Goal: Information Seeking & Learning: Compare options

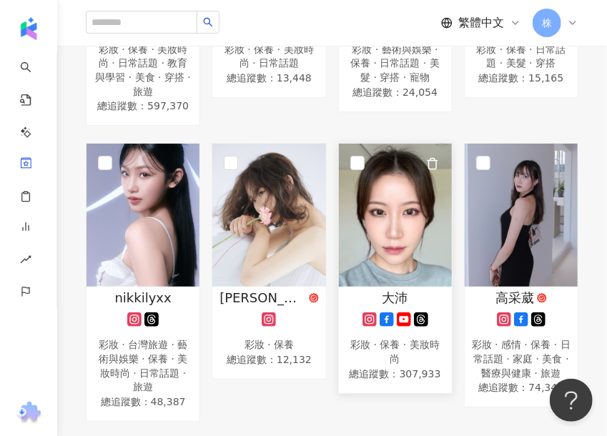
click at [408, 242] on img at bounding box center [395, 215] width 113 height 143
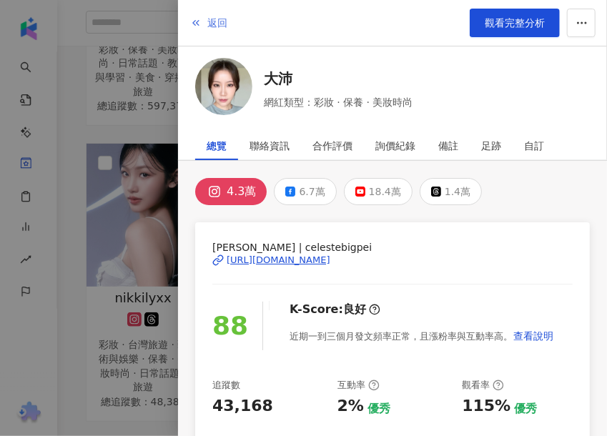
click at [208, 26] on span "返回" at bounding box center [217, 22] width 20 height 11
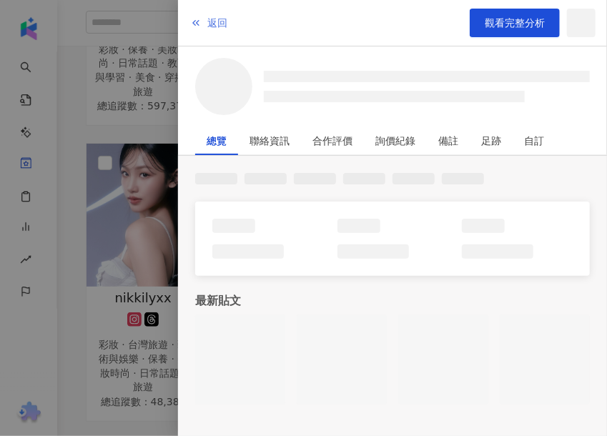
click at [210, 20] on span "返回" at bounding box center [217, 22] width 20 height 11
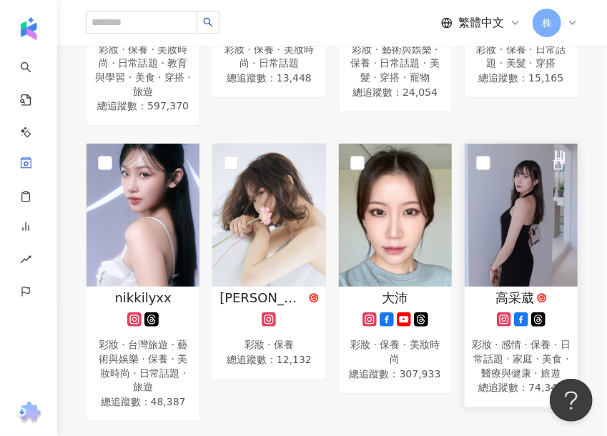
click at [538, 232] on img at bounding box center [521, 215] width 113 height 143
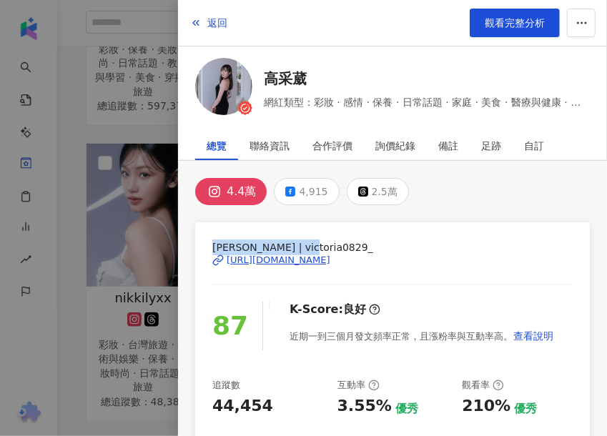
drag, startPoint x: 313, startPoint y: 245, endPoint x: 213, endPoint y: 242, distance: 100.1
click at [213, 242] on span "高采葳 | victoria0829_" at bounding box center [392, 248] width 360 height 16
copy span "高采葳 | victoria0829_"
click at [330, 256] on div "https://www.instagram.com/victoria0829_/" at bounding box center [279, 260] width 104 height 13
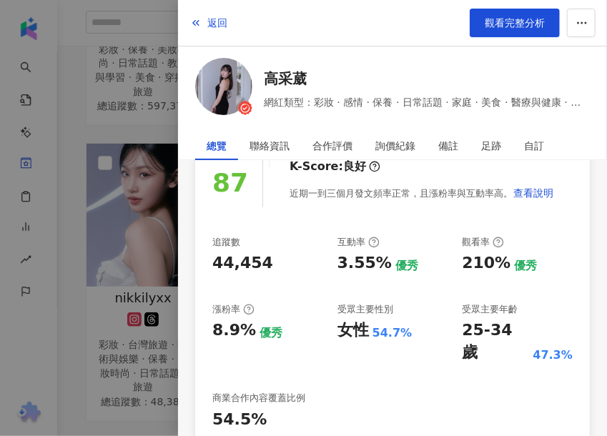
scroll to position [215, 0]
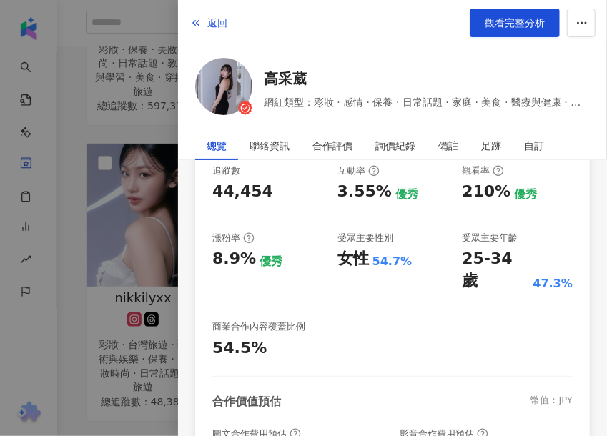
click at [413, 19] on div "返回 觀看完整分析" at bounding box center [392, 23] width 429 height 46
click at [478, 28] on link "觀看完整分析" at bounding box center [515, 23] width 90 height 29
click at [224, 18] on span "返回" at bounding box center [217, 22] width 20 height 11
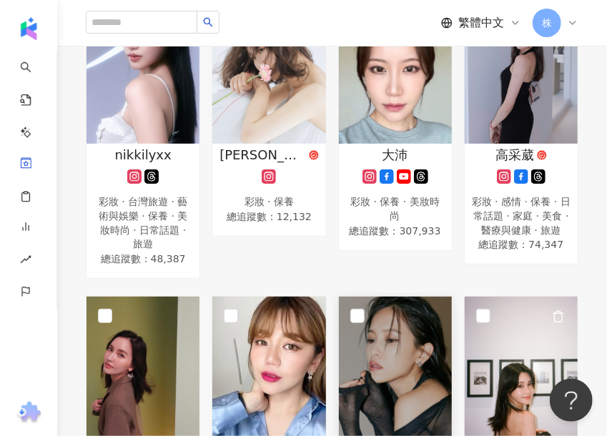
scroll to position [930, 0]
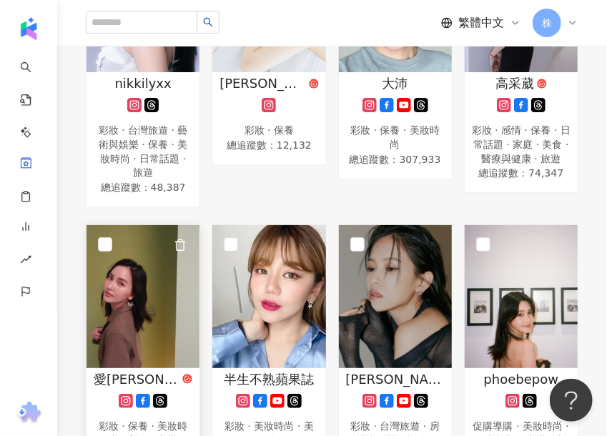
click at [132, 265] on img at bounding box center [143, 296] width 113 height 143
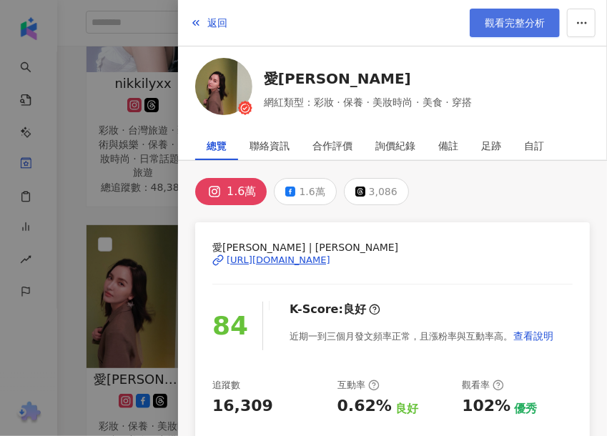
click at [513, 17] on span "觀看完整分析" at bounding box center [515, 22] width 60 height 11
click at [229, 25] on div "返回 觀看完整分析" at bounding box center [392, 23] width 429 height 46
drag, startPoint x: 216, startPoint y: 12, endPoint x: 227, endPoint y: 36, distance: 26.9
click at [216, 12] on button "返回" at bounding box center [209, 23] width 39 height 29
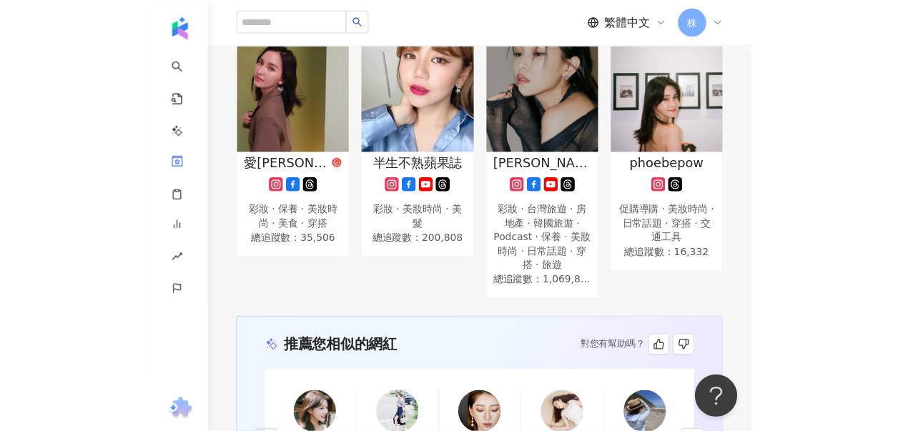
scroll to position [1001, 0]
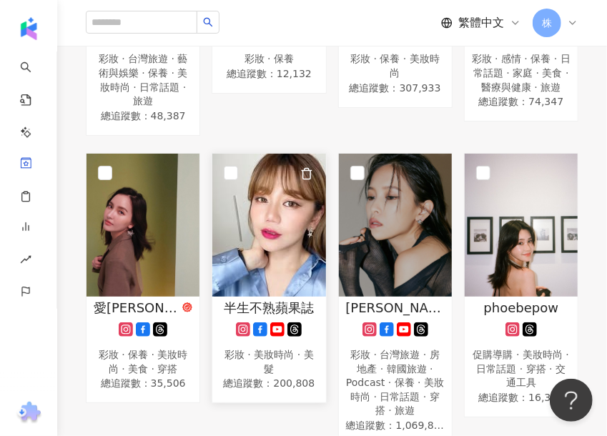
click at [289, 198] on img at bounding box center [268, 225] width 113 height 143
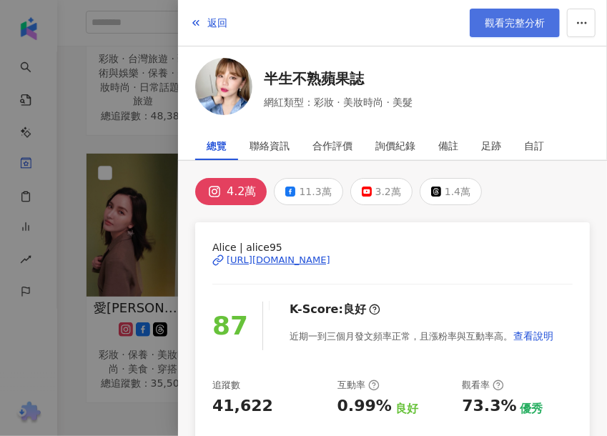
click at [506, 19] on span "觀看完整分析" at bounding box center [515, 22] width 60 height 11
click at [221, 19] on span "返回" at bounding box center [217, 22] width 20 height 11
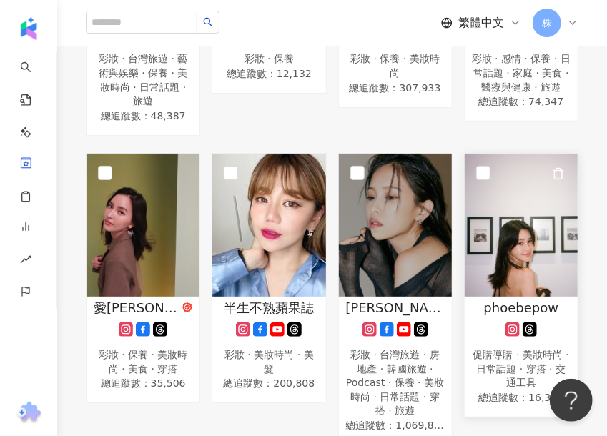
click at [541, 221] on img at bounding box center [521, 225] width 113 height 143
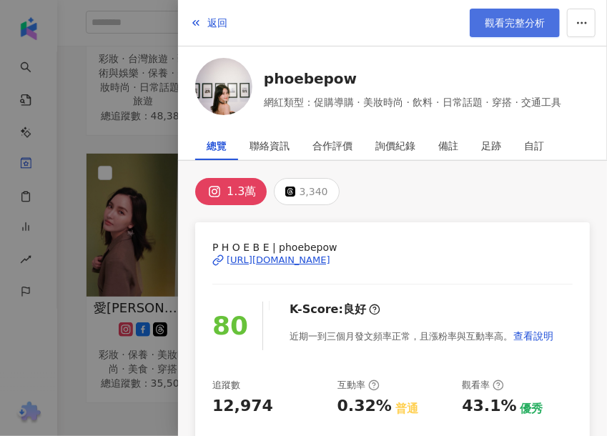
click at [500, 18] on span "觀看完整分析" at bounding box center [515, 22] width 60 height 11
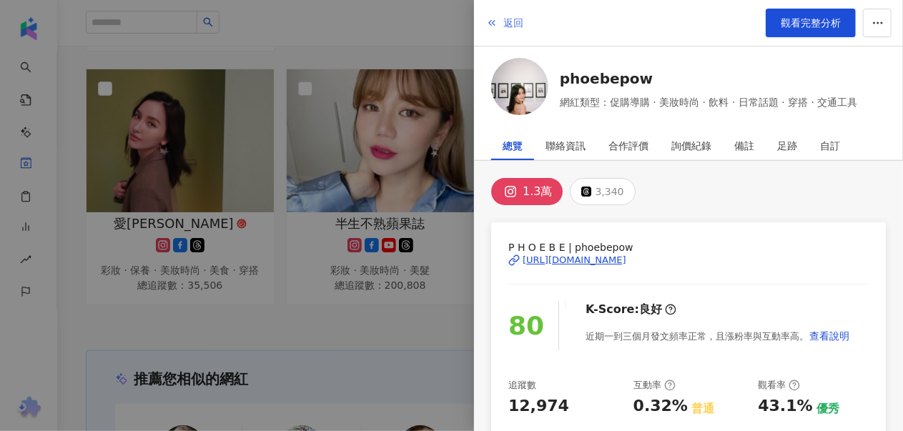
click at [516, 25] on span "返回" at bounding box center [513, 22] width 20 height 11
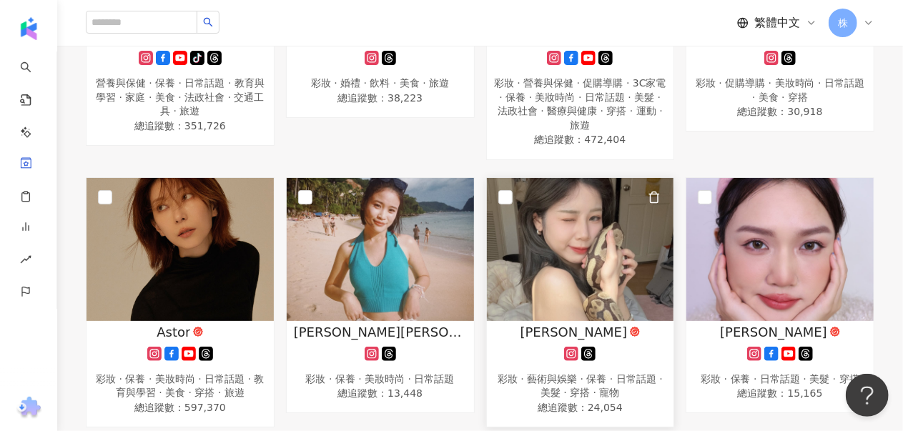
scroll to position [143, 0]
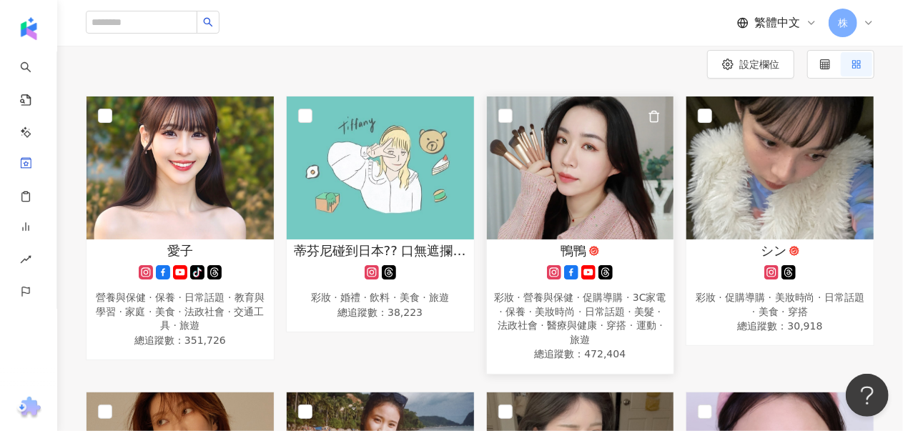
click at [571, 175] on img at bounding box center [580, 168] width 187 height 143
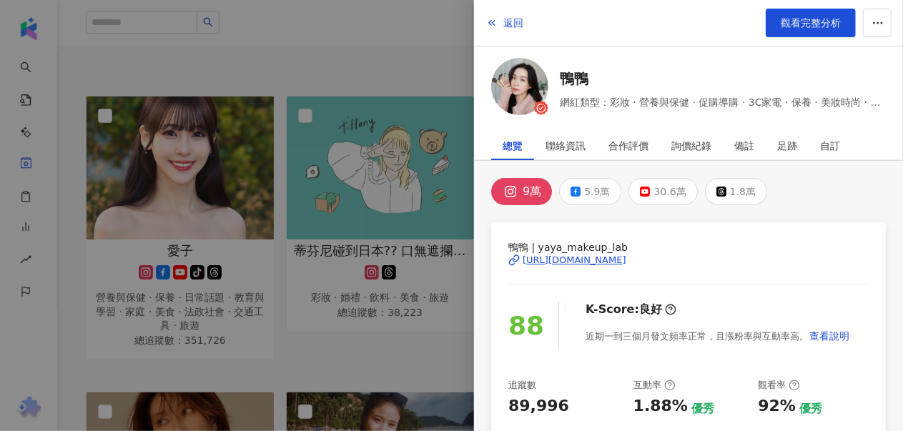
drag, startPoint x: 491, startPoint y: 24, endPoint x: 333, endPoint y: 24, distance: 157.3
click at [491, 24] on icon "button" at bounding box center [491, 22] width 11 height 11
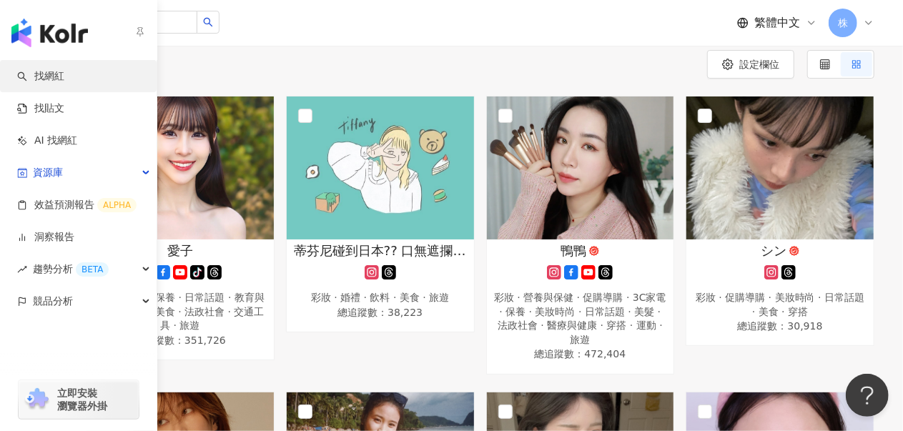
click at [54, 79] on link "找網紅" at bounding box center [40, 76] width 47 height 14
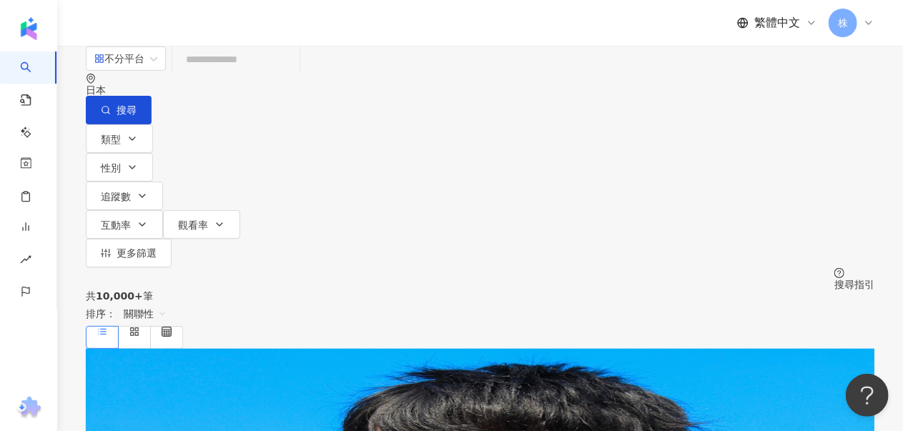
click at [784, 77] on div "日本" at bounding box center [480, 84] width 789 height 23
click at [744, 165] on div "台灣" at bounding box center [754, 157] width 20 height 16
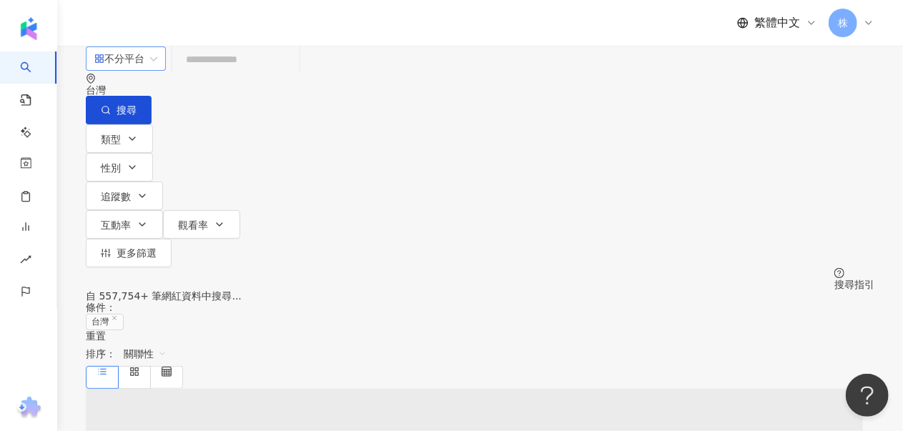
click at [157, 70] on span "不分平台" at bounding box center [125, 58] width 63 height 23
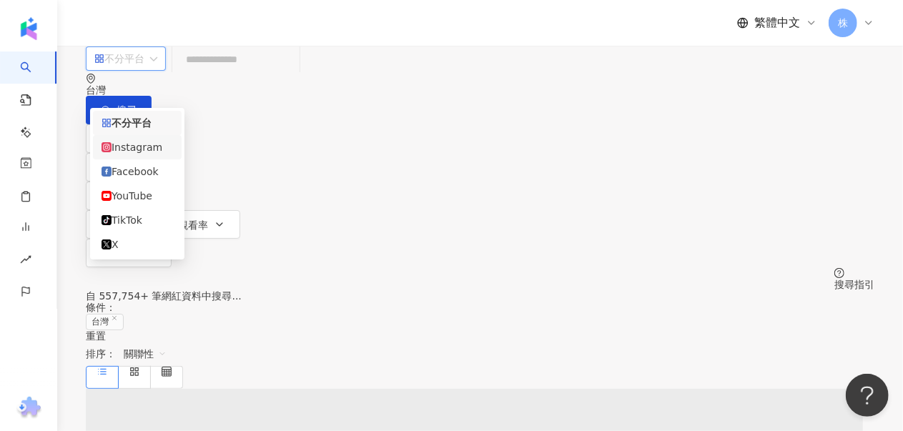
click at [156, 154] on div "Instagram" at bounding box center [138, 147] width 72 height 16
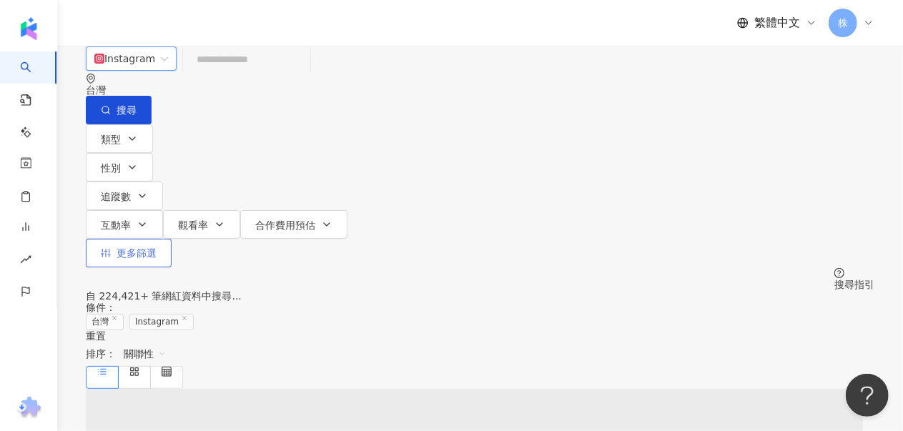
click at [157, 247] on span "更多篩選" at bounding box center [137, 252] width 40 height 11
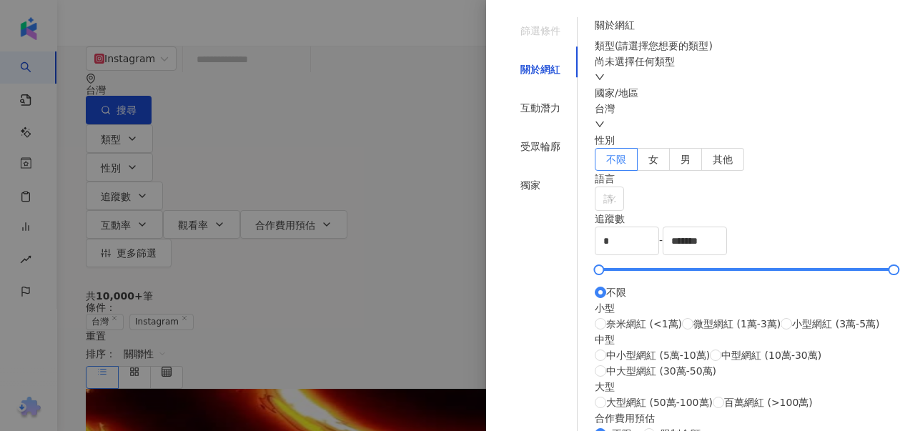
click at [699, 69] on div "尚未選擇任何類型" at bounding box center [746, 62] width 303 height 16
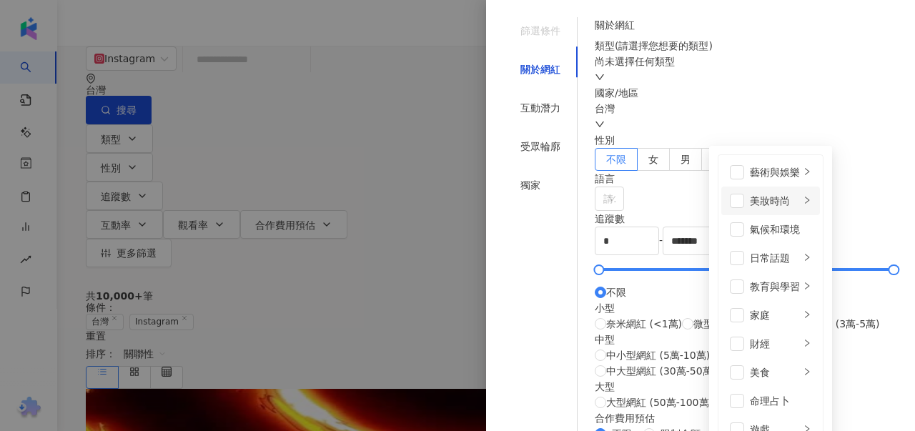
click at [750, 194] on div "美妝時尚" at bounding box center [775, 201] width 50 height 16
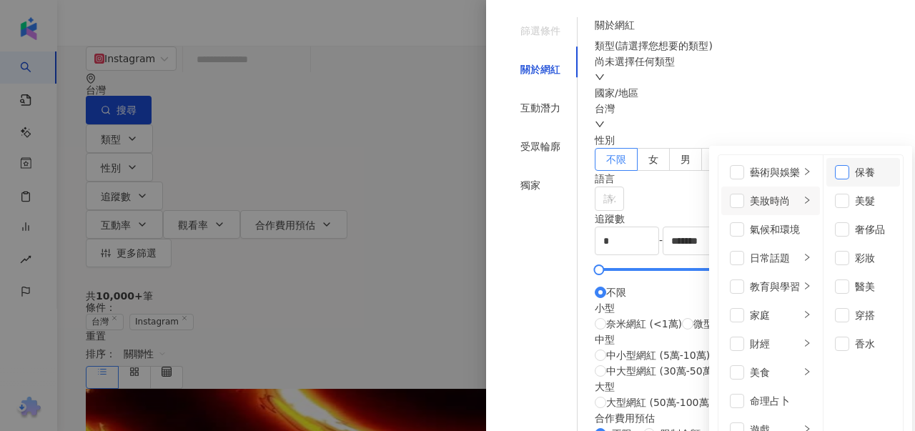
click at [835, 167] on span at bounding box center [842, 172] width 14 height 14
click at [730, 195] on span at bounding box center [737, 201] width 14 height 14
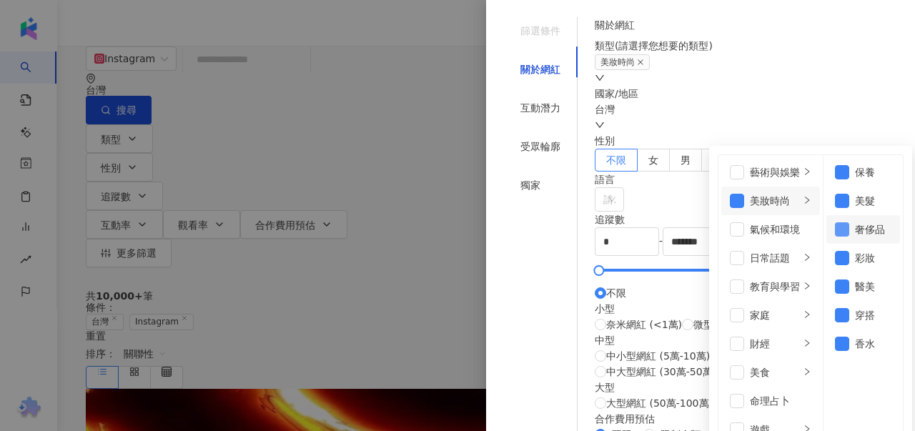
click at [835, 225] on span at bounding box center [842, 229] width 14 height 14
click at [835, 280] on span at bounding box center [842, 287] width 14 height 14
click at [854, 59] on div "關於網紅 類型 ( 請選擇您想要的類型 ) 保養 美髮 彩妝 穿搭 香水 藝術與娛樂 美妝時尚 氣候和環境 日常話題 教育與學習 家庭 財經 美食 命理占卜 …" at bounding box center [746, 289] width 303 height 544
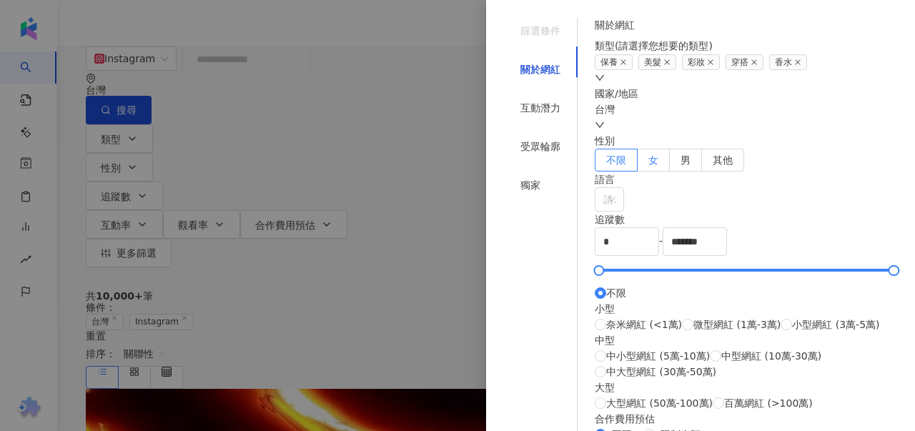
scroll to position [72, 0]
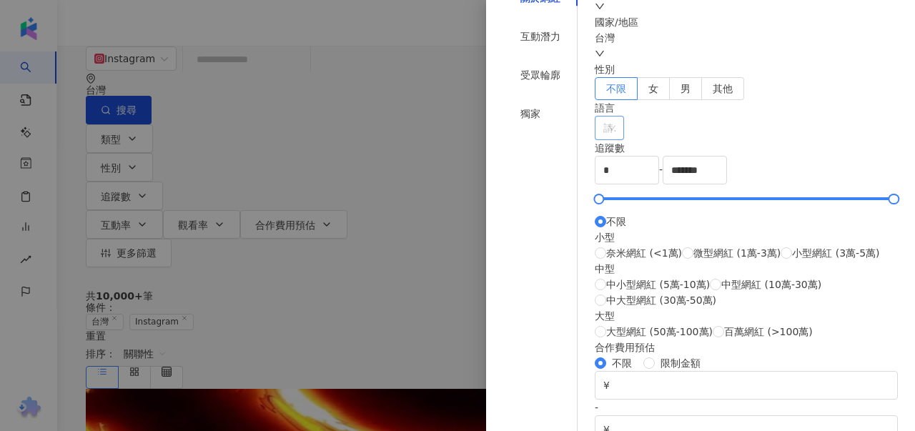
click at [606, 134] on div at bounding box center [602, 128] width 9 height 11
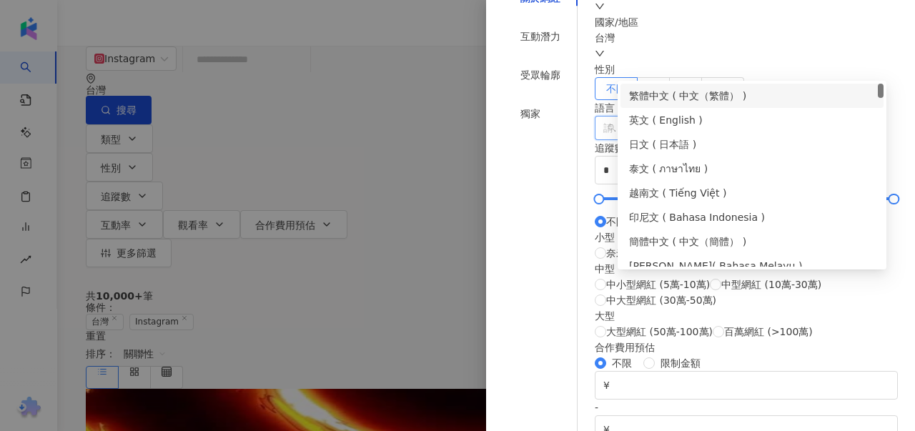
click at [687, 99] on div "繁體中文 ( 中文（繁體） )" at bounding box center [752, 96] width 246 height 16
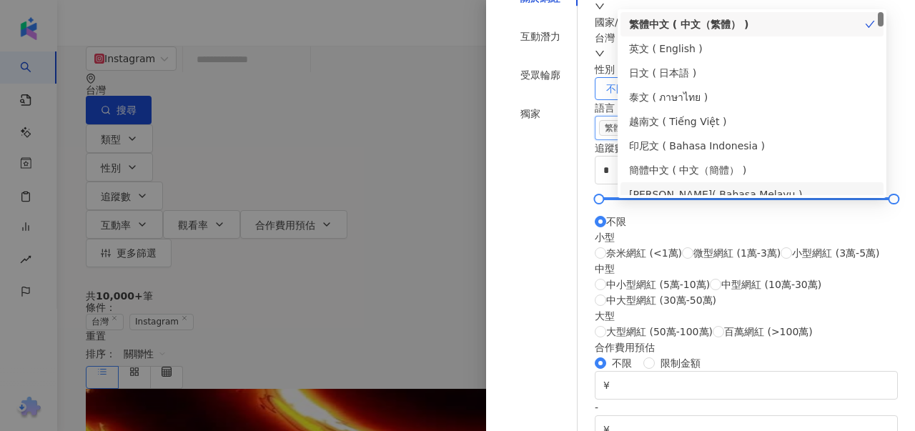
scroll to position [143, 0]
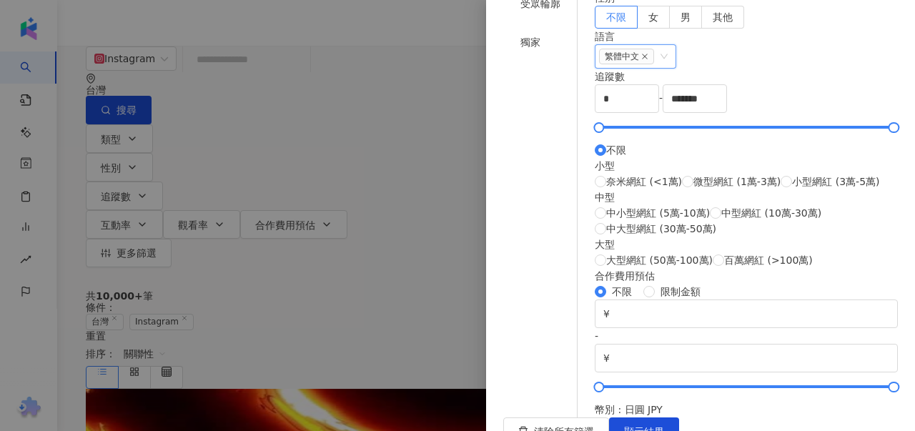
click at [778, 245] on div "關於網紅 類型 ( 請選擇您想要的類型 ) 保養 美髮 彩妝 穿搭 香水 國家/地區 台灣 性別 不限 女 男 其他 語言 繁體中文 ( 中文（繁體） ) 繁…" at bounding box center [746, 146] width 303 height 544
click at [727, 112] on input "*******" at bounding box center [695, 98] width 63 height 27
drag, startPoint x: 825, startPoint y: 297, endPoint x: 761, endPoint y: 298, distance: 64.4
click at [727, 112] on input "*******" at bounding box center [695, 98] width 63 height 27
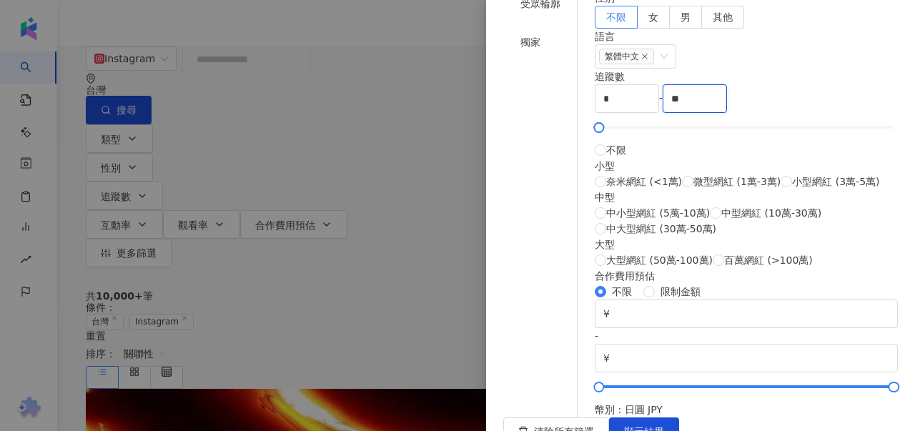
type input "*"
type input "****"
click at [810, 84] on div "追蹤數" at bounding box center [746, 77] width 303 height 16
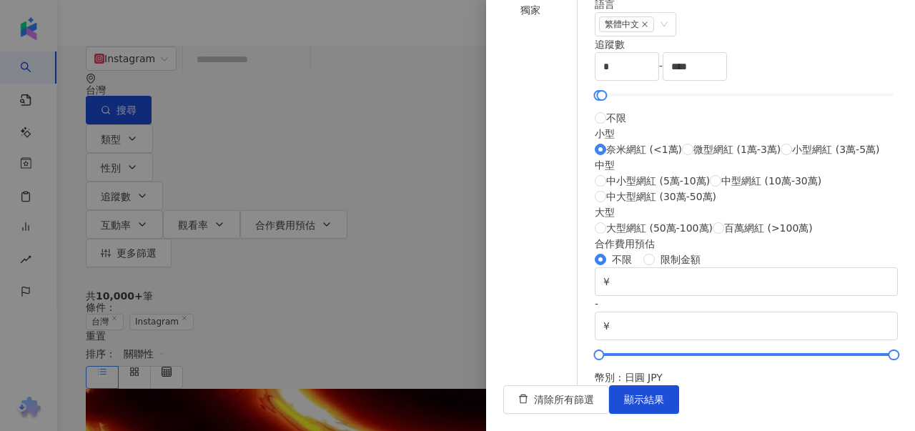
scroll to position [646, 0]
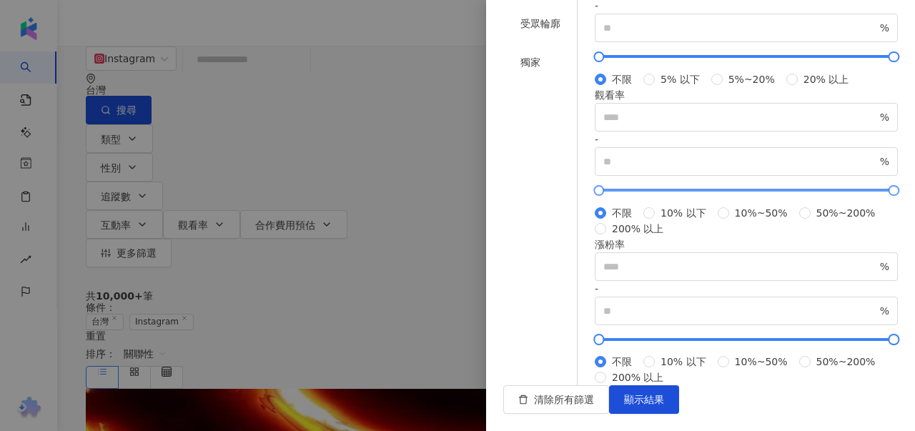
scroll to position [7, 0]
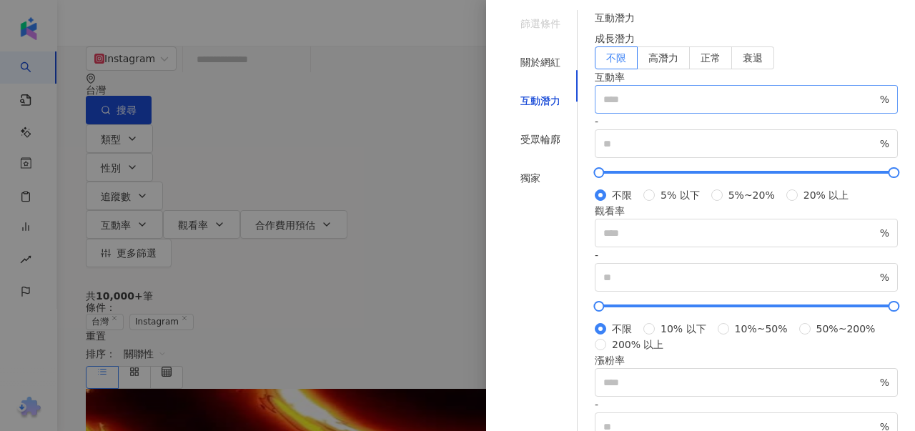
click at [880, 107] on span "%" at bounding box center [884, 100] width 9 height 16
type input "**"
type input "*****"
type input "*"
drag, startPoint x: 622, startPoint y: 212, endPoint x: 584, endPoint y: 214, distance: 38.7
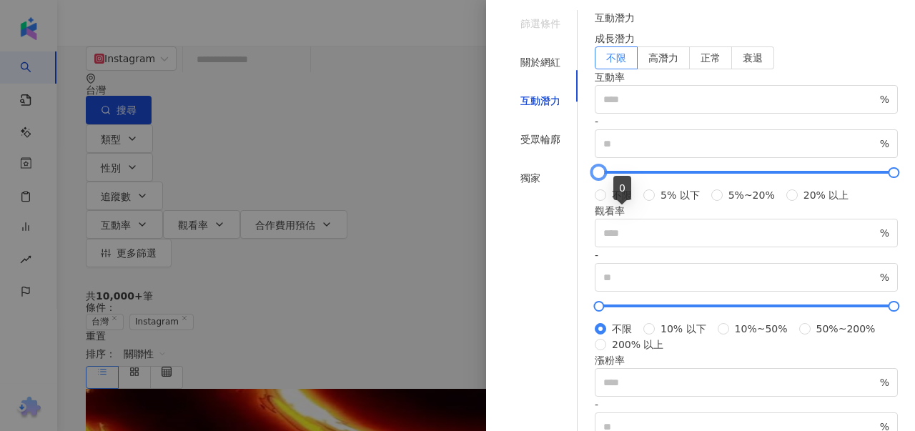
click at [586, 214] on div "篩選條件 關於網紅 互動潛力 受眾輪廓 獨家 關於網紅 類型 ( 請選擇您想要的類型 ) 保養 美髮 彩妝 穿搭 香水 國家/地區 台灣 性別 不限 女 男 …" at bounding box center [700, 255] width 395 height 491
click at [806, 203] on div "不限 5% 以下 5%~20% 20% 以上" at bounding box center [746, 195] width 303 height 16
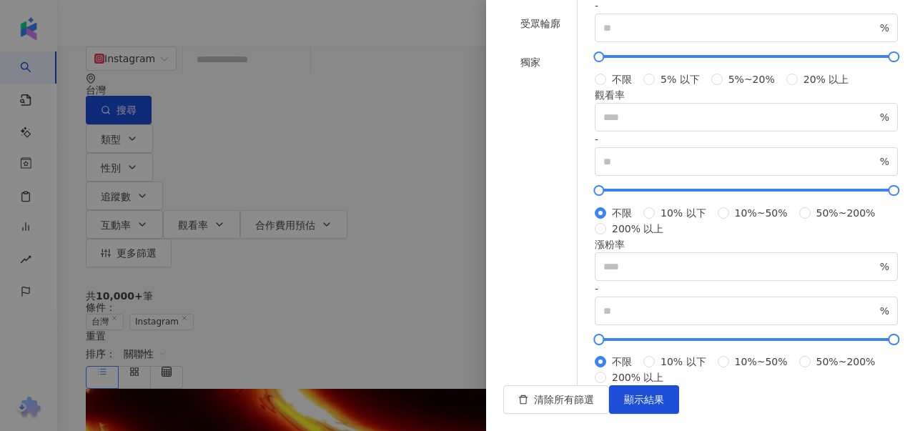
scroll to position [508, 0]
click at [679, 410] on button "顯示結果" at bounding box center [644, 399] width 70 height 29
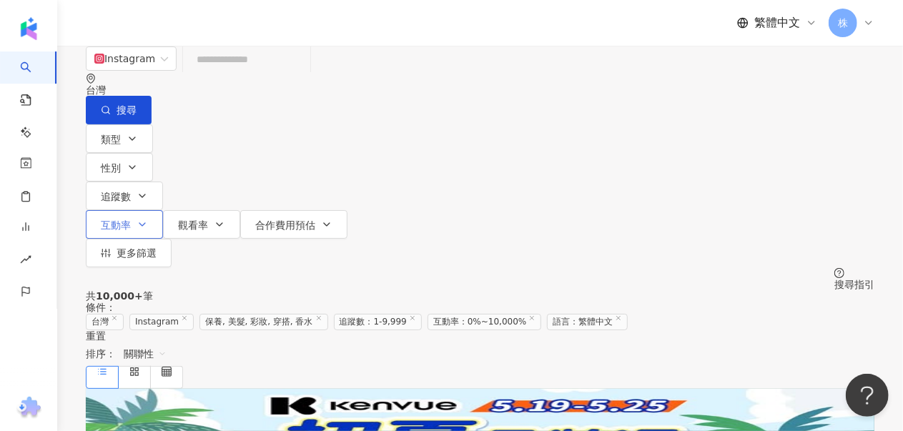
click at [163, 210] on button "互動率" at bounding box center [124, 224] width 77 height 29
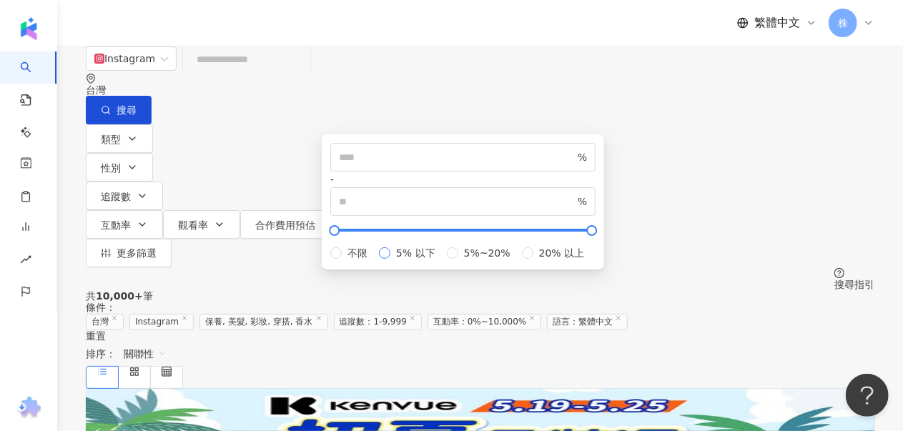
type input "*"
type input "**"
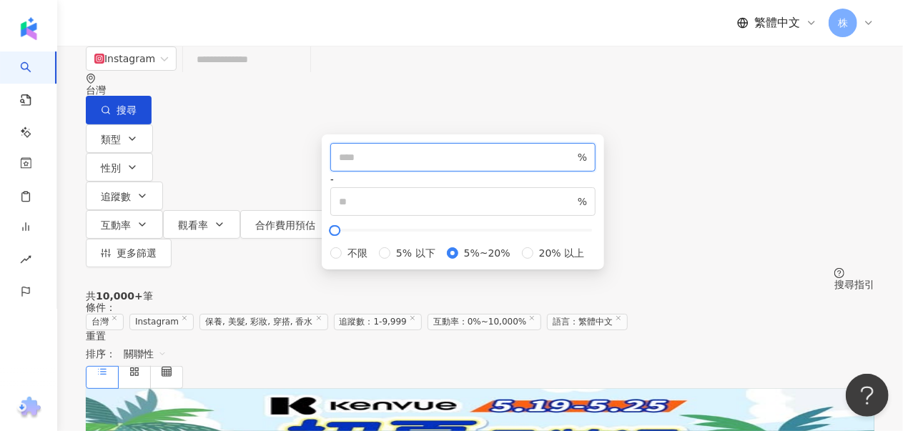
click at [370, 165] on input "*" at bounding box center [457, 157] width 236 height 16
click at [727, 147] on div "Instagram 台灣 搜尋 類型 性別 追蹤數 互動率 觀看率 合作費用預估 更多篩選 篩選條件 關於網紅 互動潛力 受眾輪廓 獨家 關於網紅 類型 ( …" at bounding box center [480, 168] width 846 height 245
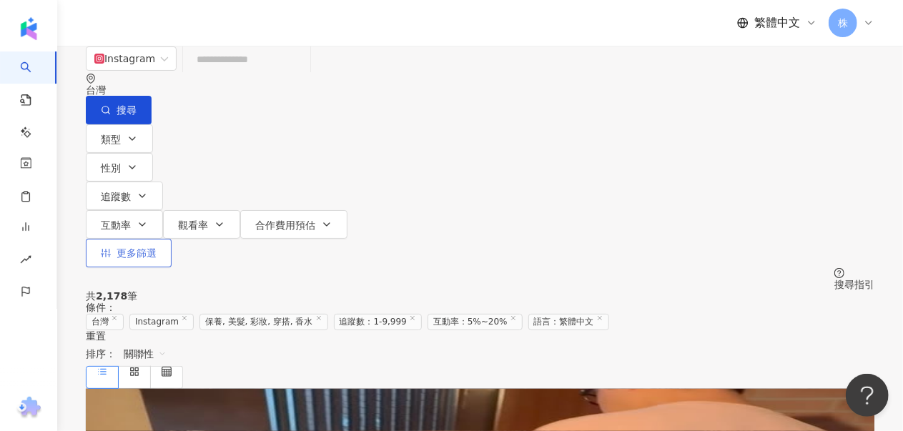
click at [157, 247] on span "更多篩選" at bounding box center [137, 252] width 40 height 11
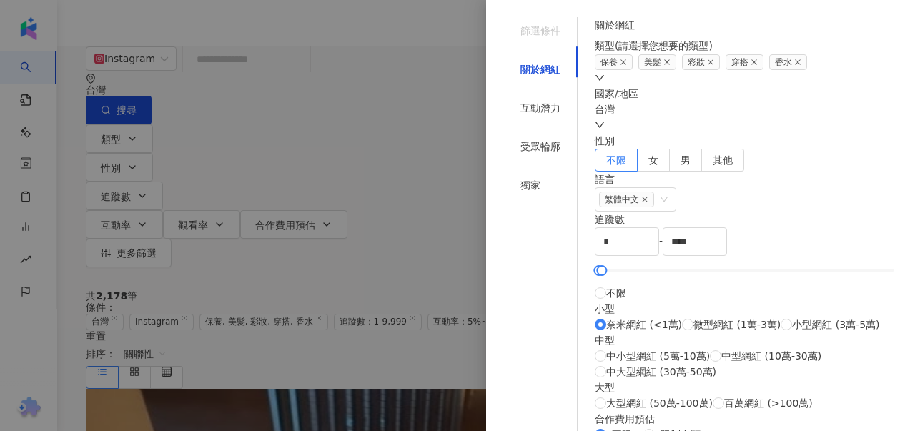
click at [832, 86] on div "保養 美髮 彩妝 穿搭 香水" at bounding box center [746, 70] width 303 height 32
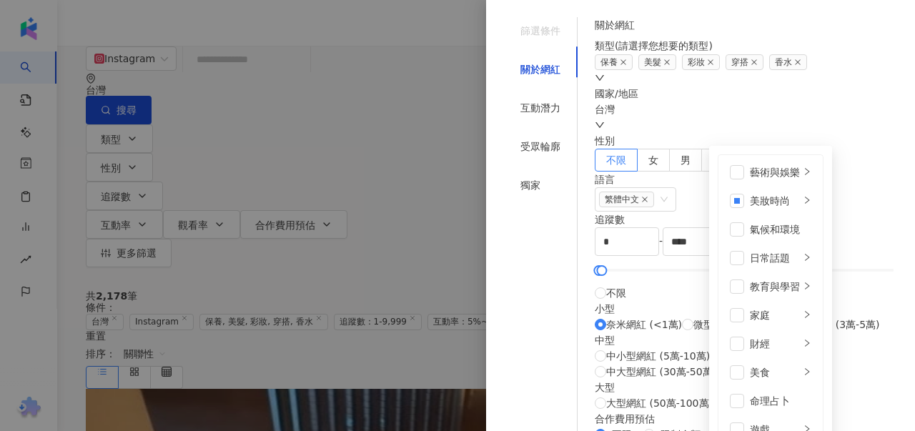
scroll to position [495, 0]
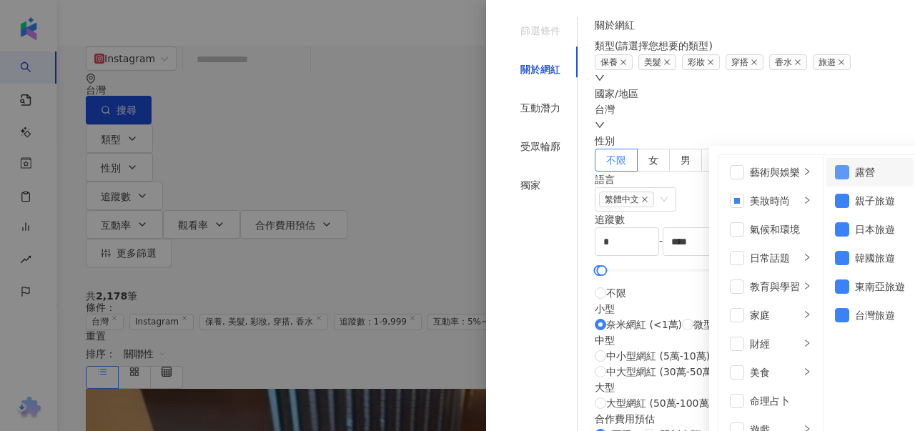
drag, startPoint x: 770, startPoint y: 172, endPoint x: 765, endPoint y: 194, distance: 22.0
click at [835, 172] on span at bounding box center [842, 172] width 14 height 14
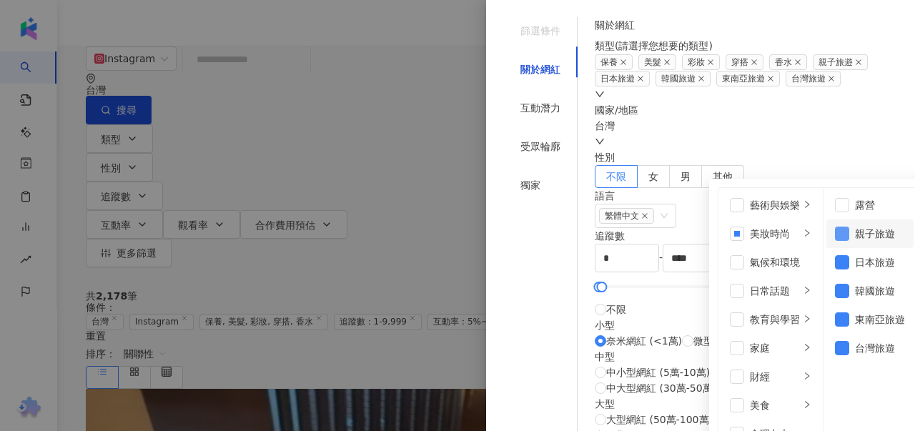
click at [835, 232] on span at bounding box center [842, 234] width 14 height 14
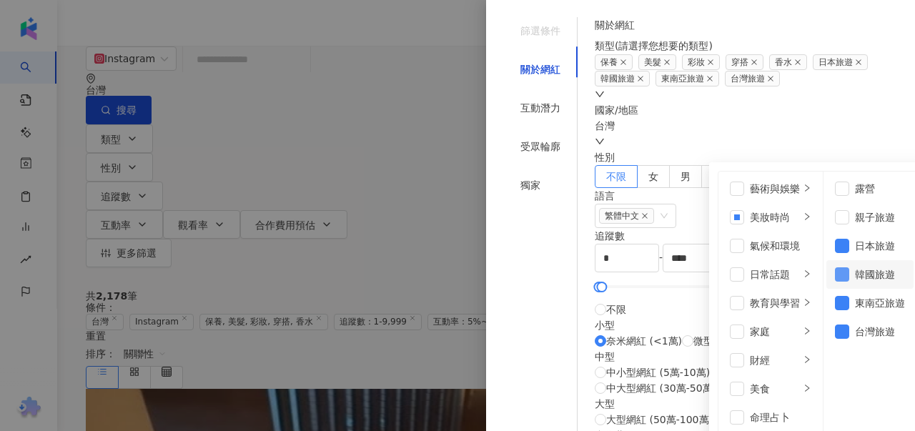
click at [835, 272] on span at bounding box center [842, 274] width 14 height 14
click at [835, 306] on span at bounding box center [842, 303] width 14 height 14
click at [835, 333] on span at bounding box center [842, 332] width 14 height 14
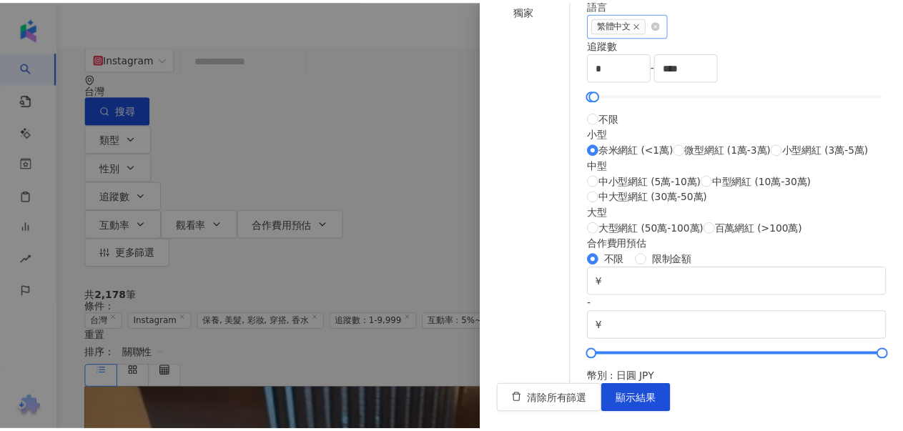
scroll to position [429, 0]
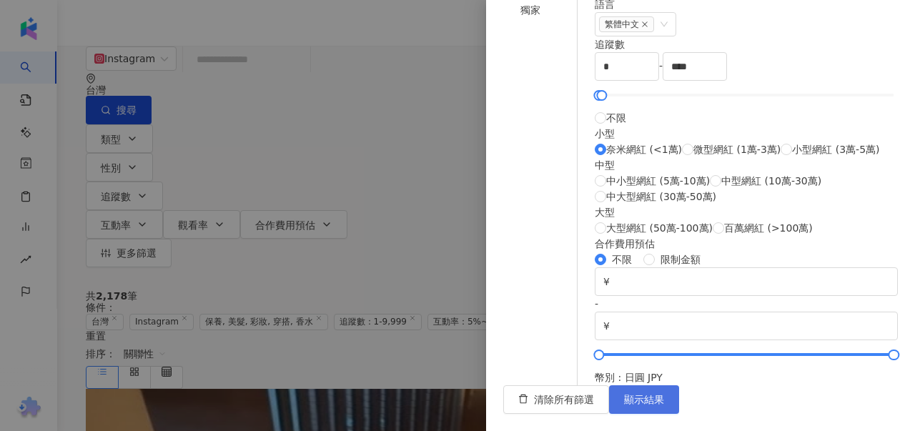
click at [664, 401] on span "顯示結果" at bounding box center [644, 399] width 40 height 11
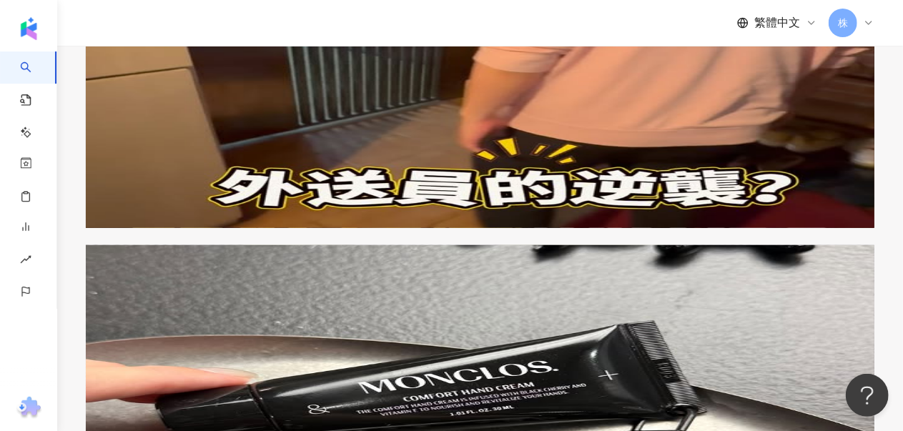
scroll to position [501, 0]
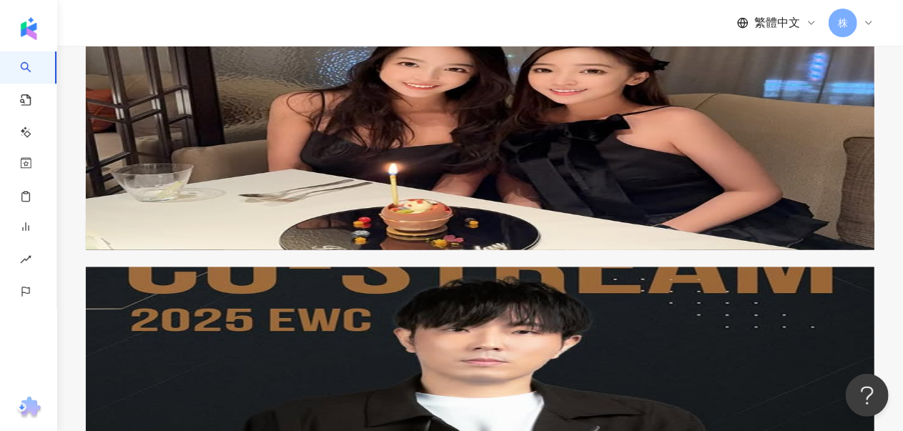
scroll to position [1216, 0]
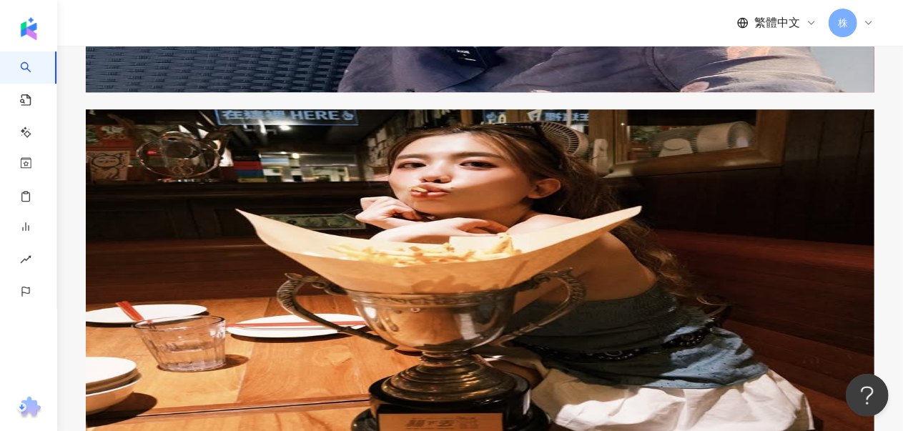
scroll to position [2288, 0]
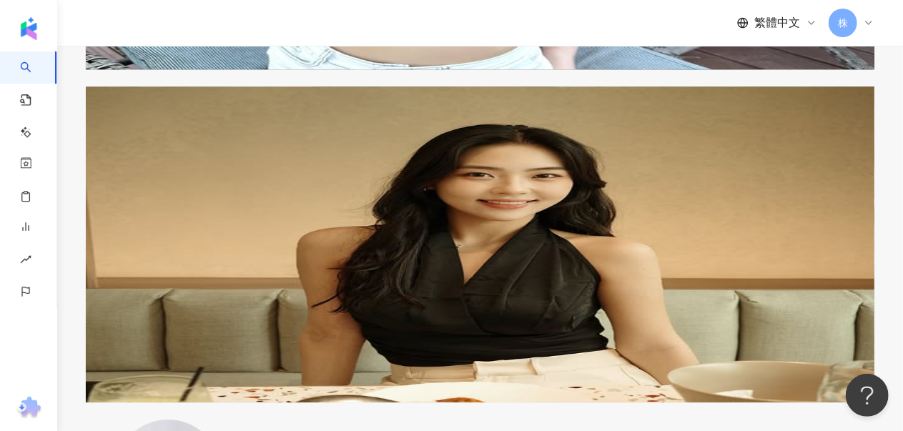
scroll to position [2074, 0]
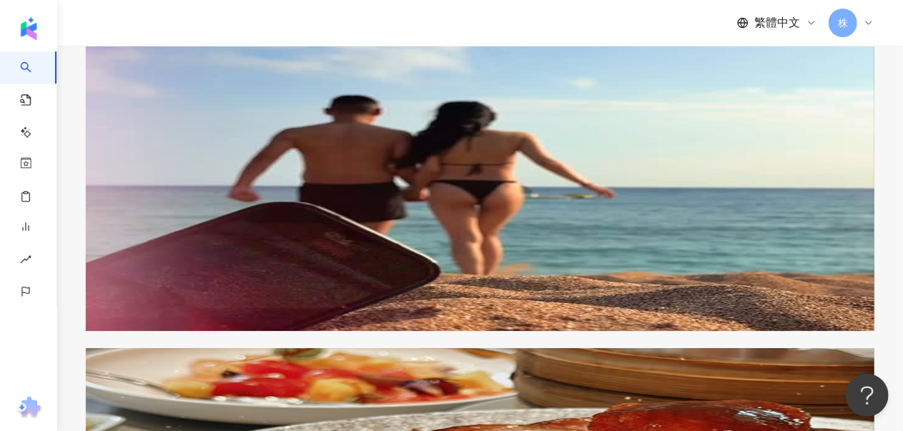
scroll to position [2461, 0]
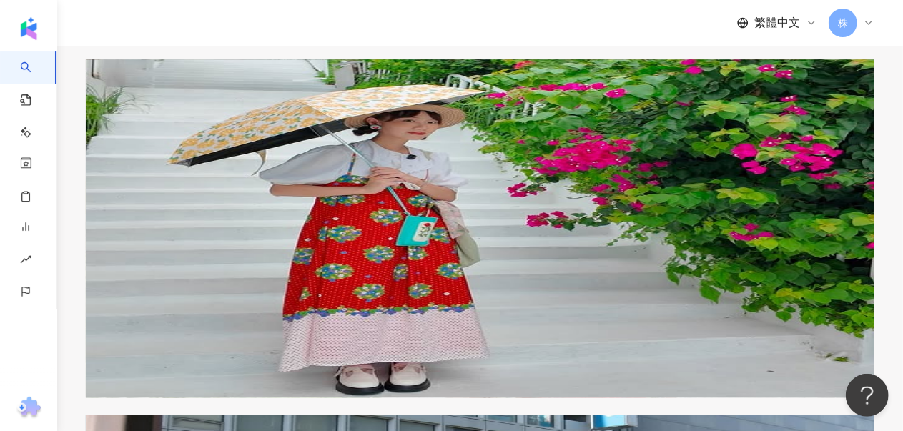
scroll to position [1686, 0]
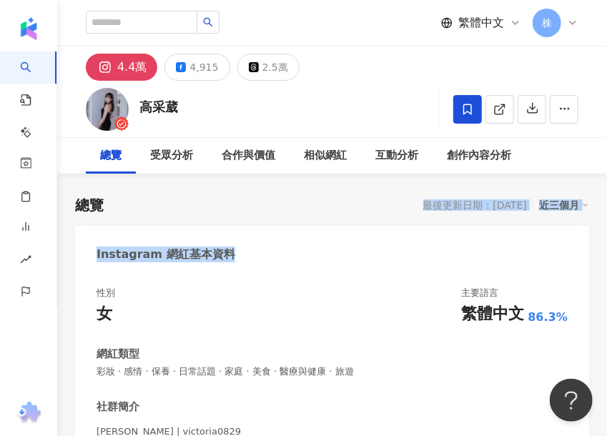
scroll to position [72, 0]
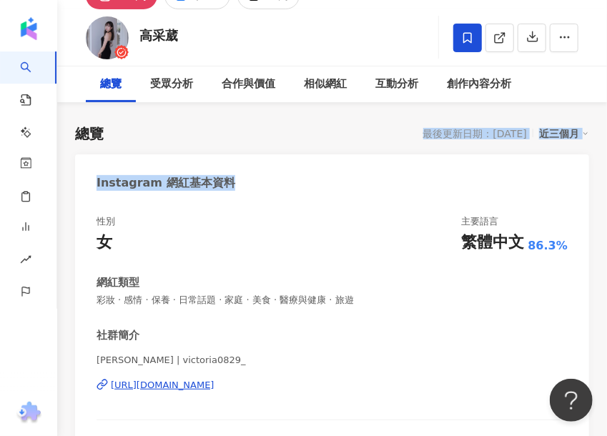
click at [378, 167] on div "Instagram 網紅基本資料" at bounding box center [332, 177] width 514 height 46
click at [385, 215] on div "性別 女 主要語言 繁體中文 86.3%" at bounding box center [332, 234] width 471 height 39
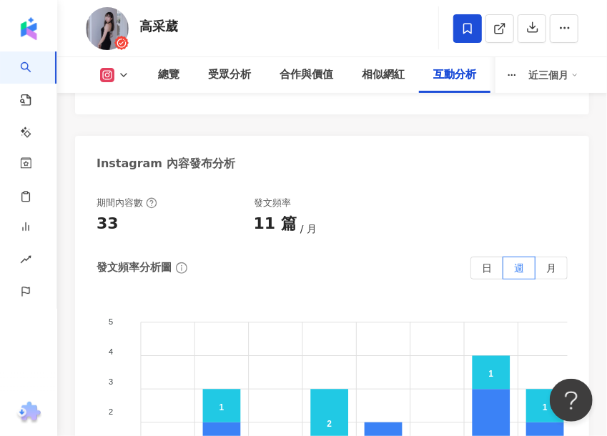
scroll to position [5578, 0]
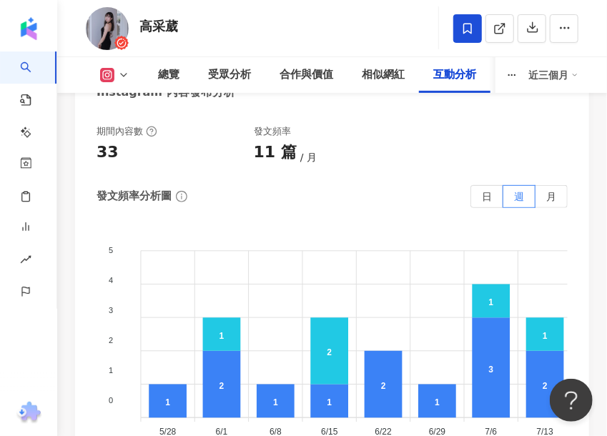
click at [339, 185] on div "發文頻率分析圖 日 週 月" at bounding box center [332, 196] width 471 height 23
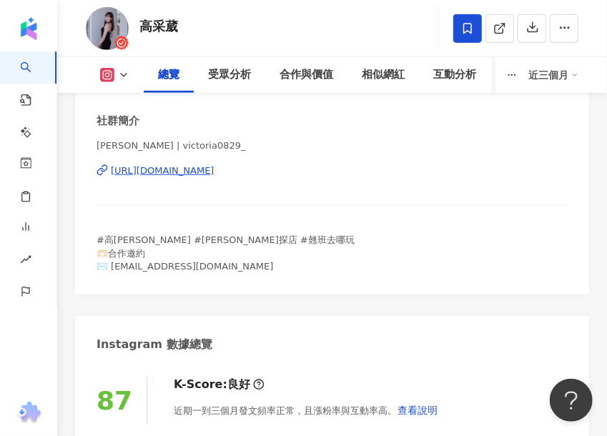
scroll to position [72, 0]
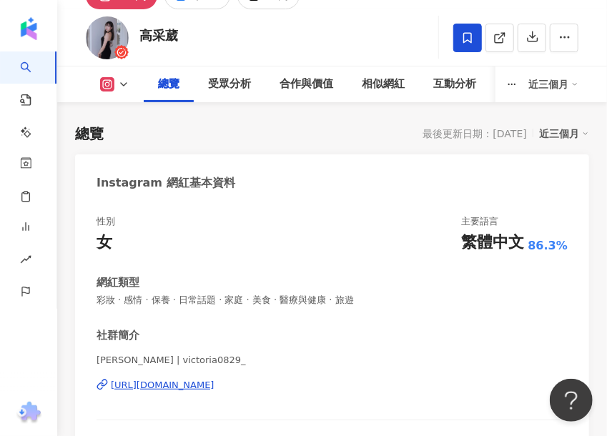
click at [215, 388] on div "https://www.instagram.com/victoria0829_/" at bounding box center [163, 385] width 104 height 13
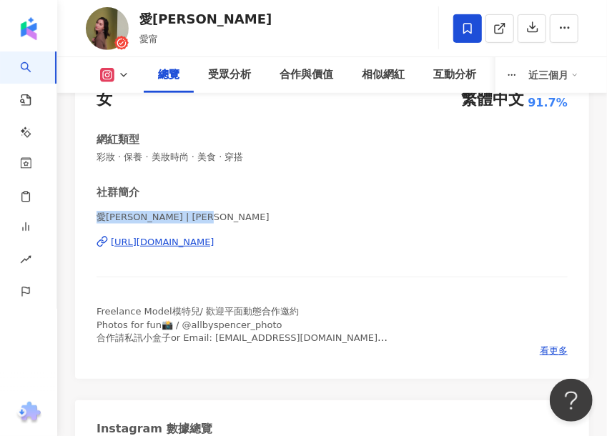
drag, startPoint x: 96, startPoint y: 214, endPoint x: 616, endPoint y: 251, distance: 521.9
click at [200, 212] on span "愛[PERSON_NAME] | [PERSON_NAME]" at bounding box center [332, 217] width 471 height 13
click at [215, 238] on div "[URL][DOMAIN_NAME]" at bounding box center [163, 242] width 104 height 13
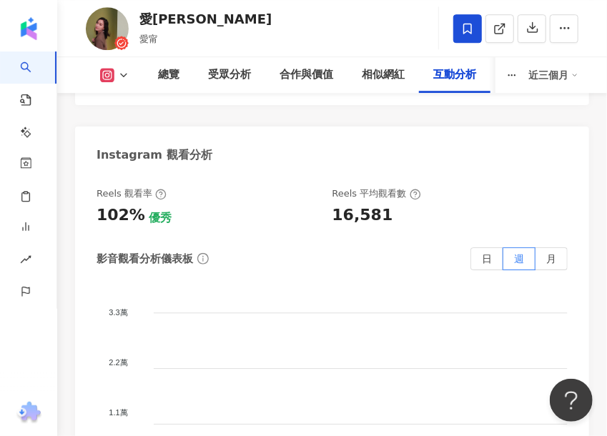
scroll to position [5364, 0]
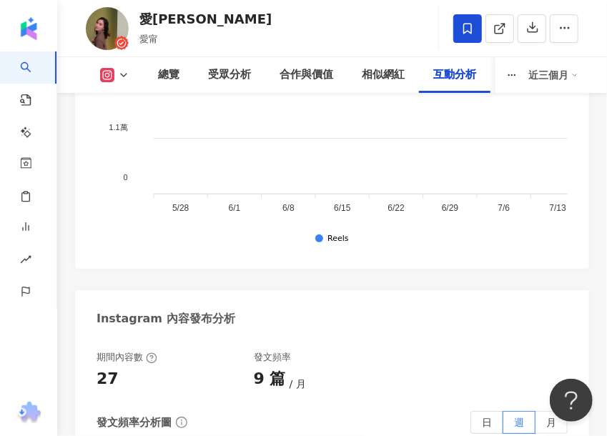
click at [351, 177] on div "Instagram 互動分析 互動率 0.62% 良好 按讚評論比 19.22:100 優秀 平均互動數 101 平均按讚數 85 平均留言數 16 Reel…" at bounding box center [332, 171] width 514 height 1983
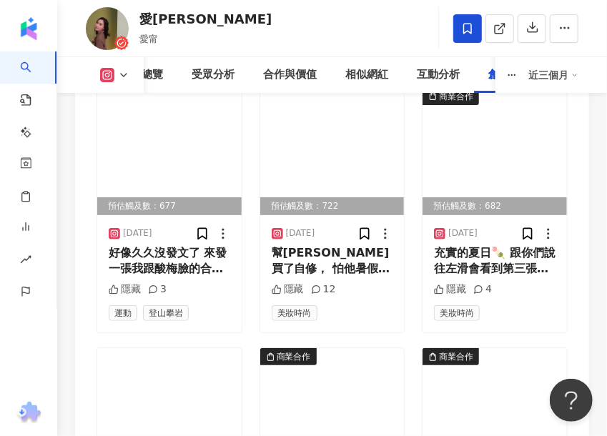
scroll to position [7080, 0]
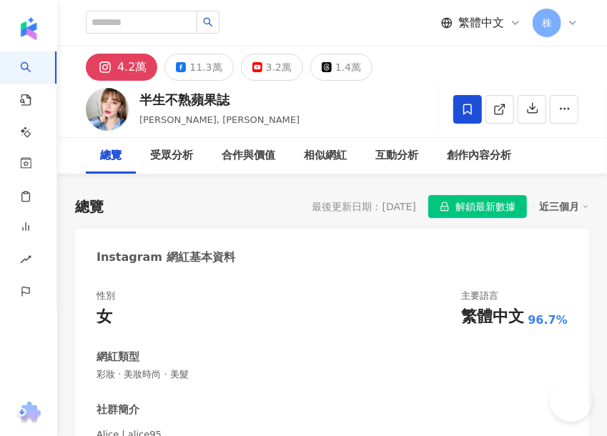
click at [488, 208] on span "解鎖最新數據" at bounding box center [486, 207] width 60 height 23
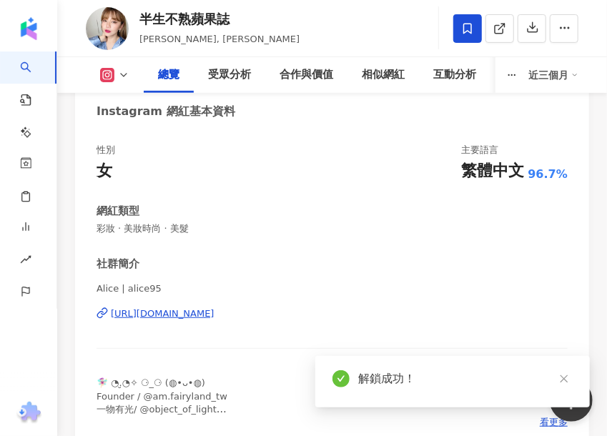
scroll to position [215, 0]
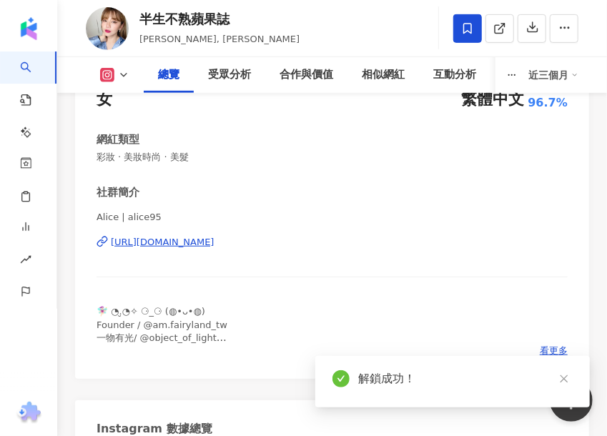
click at [215, 245] on div "[URL][DOMAIN_NAME]" at bounding box center [163, 242] width 104 height 13
drag, startPoint x: 110, startPoint y: 221, endPoint x: 104, endPoint y: 217, distance: 7.7
click at [104, 217] on span "Alice | alice95" at bounding box center [332, 217] width 471 height 13
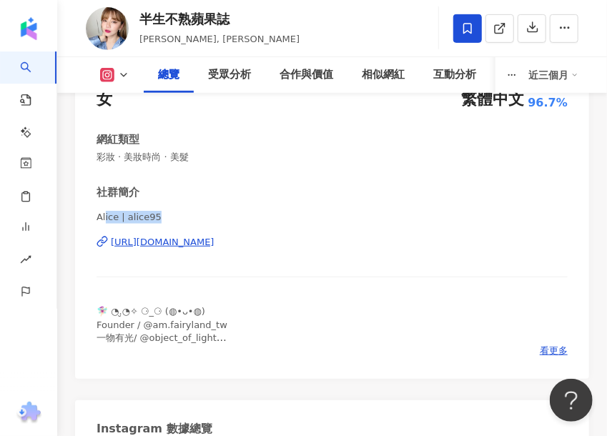
click at [92, 215] on div "性別 女 主要語言 繁體中文 96.7% 網紅類型 彩妝 · 美妝時尚 · 美髮 社群簡介 Alice | alice95 https://www.insta…" at bounding box center [332, 218] width 514 height 321
drag, startPoint x: 96, startPoint y: 218, endPoint x: 152, endPoint y: 217, distance: 55.8
click at [152, 217] on span "Alice | alice95" at bounding box center [332, 217] width 471 height 13
copy span "Alice | alice95"
click at [360, 260] on div "Alice | alice95 https://www.instagram.com/alice95/" at bounding box center [332, 253] width 471 height 84
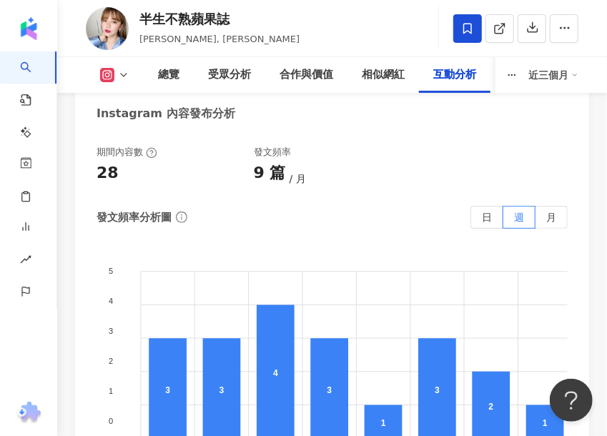
scroll to position [5364, 0]
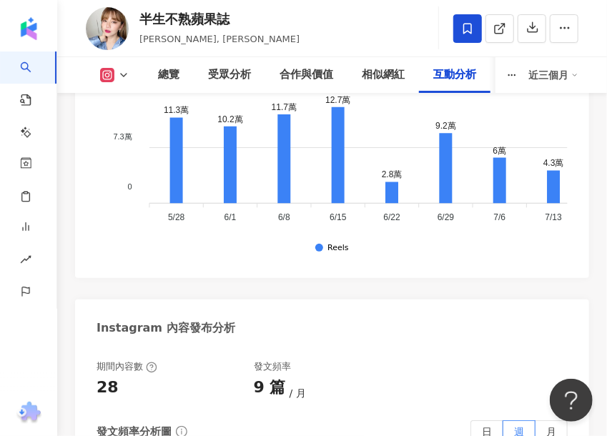
click at [347, 300] on div "Instagram 內容發布分析" at bounding box center [332, 323] width 514 height 46
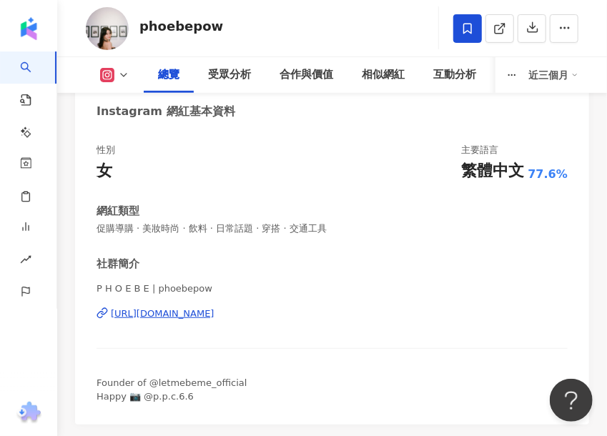
drag, startPoint x: 173, startPoint y: 294, endPoint x: 204, endPoint y: 285, distance: 32.1
click at [204, 285] on div "性別 女 主要語言 繁體中文 77.6% 網紅類型 促購導購 · 美妝時尚 · 飲料 · 日常話題 · 穿搭 · 交通工具 社群簡介 P H O E B E …" at bounding box center [332, 276] width 514 height 295
click at [215, 312] on div "https://www.instagram.com/phoebepow/" at bounding box center [163, 314] width 104 height 13
click at [327, 230] on span "促購導購 · 美妝時尚 · 飲料 · 日常話題 · 穿搭 · 交通工具" at bounding box center [332, 228] width 471 height 13
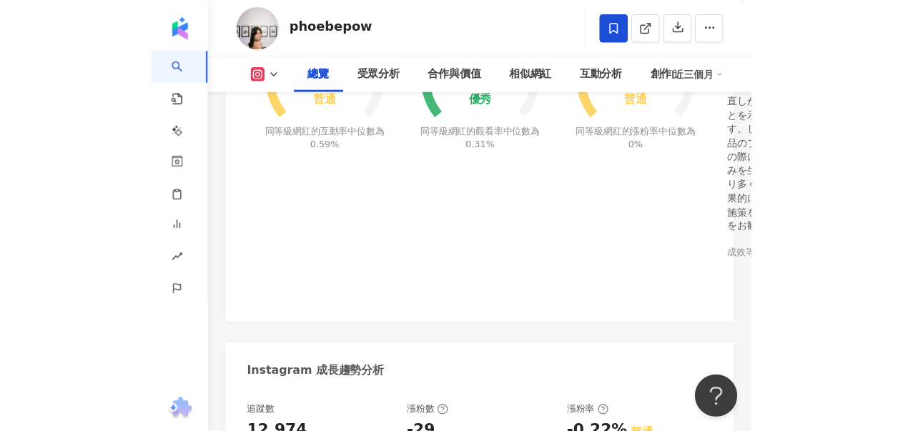
scroll to position [975, 0]
